Goal: Information Seeking & Learning: Learn about a topic

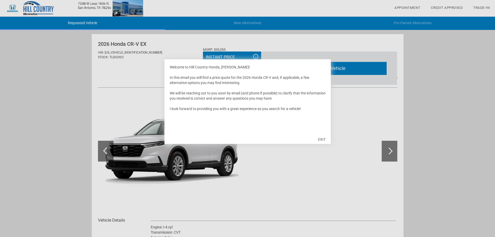
click at [323, 138] on div "EXIT" at bounding box center [322, 139] width 18 height 16
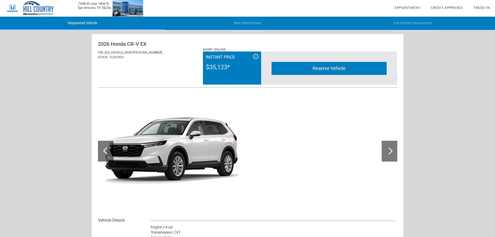
click at [386, 154] on div at bounding box center [390, 151] width 16 height 21
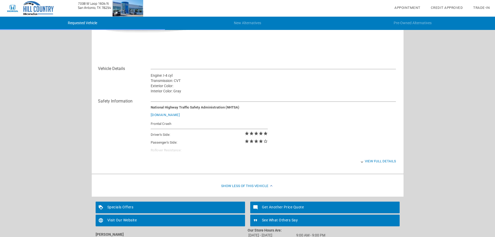
scroll to position [198, 0]
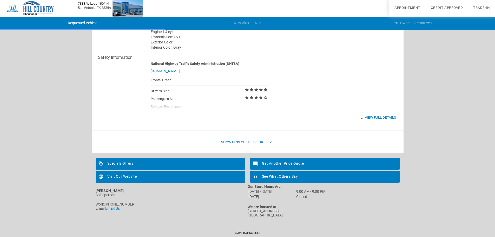
click at [121, 164] on div "Specials Offers" at bounding box center [170, 164] width 149 height 12
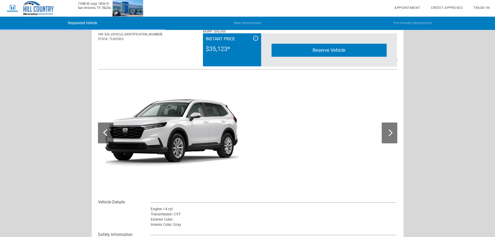
scroll to position [0, 0]
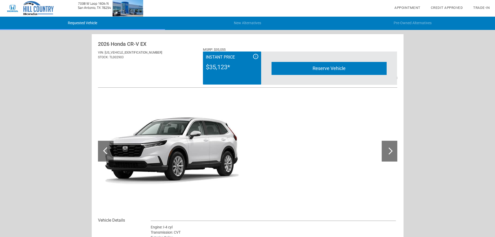
click at [212, 143] on img at bounding box center [171, 151] width 147 height 110
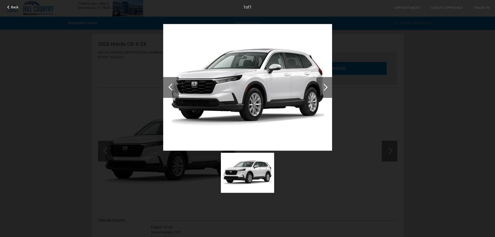
click at [321, 86] on div at bounding box center [324, 87] width 16 height 21
click at [325, 87] on div at bounding box center [323, 87] width 7 height 7
click at [12, 8] on span "Back" at bounding box center [15, 7] width 8 height 4
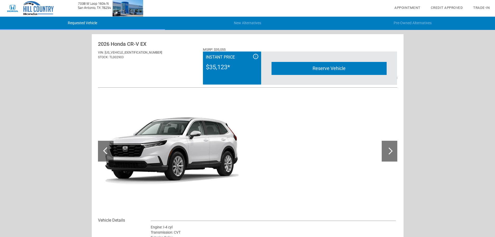
click at [40, 11] on img at bounding box center [71, 8] width 143 height 17
